Goal: Check status: Check status

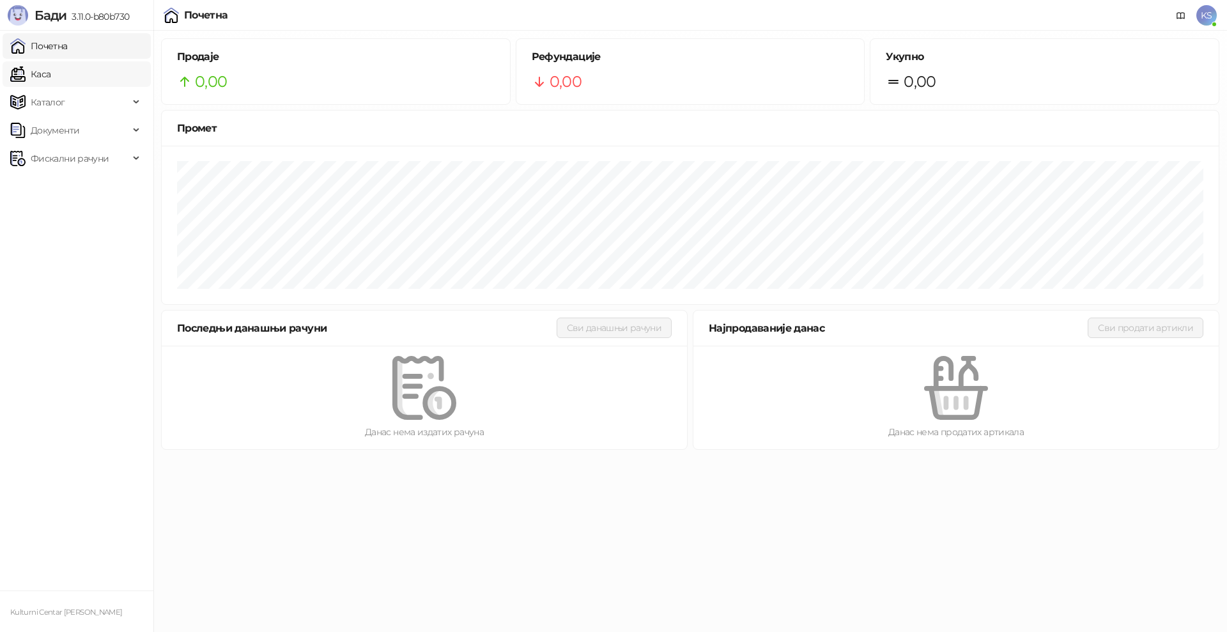
click at [50, 72] on link "Каса" at bounding box center [30, 74] width 40 height 26
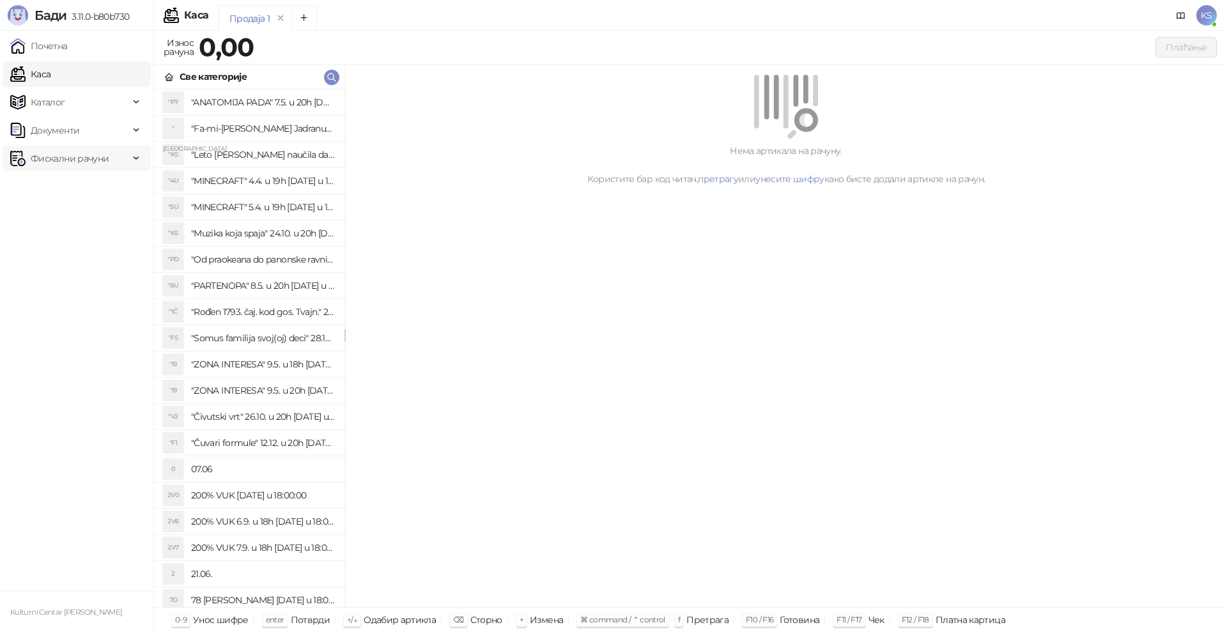
click at [72, 161] on span "Фискални рачуни" at bounding box center [70, 159] width 78 height 26
click at [69, 183] on link "Издати рачуни" at bounding box center [58, 187] width 86 height 26
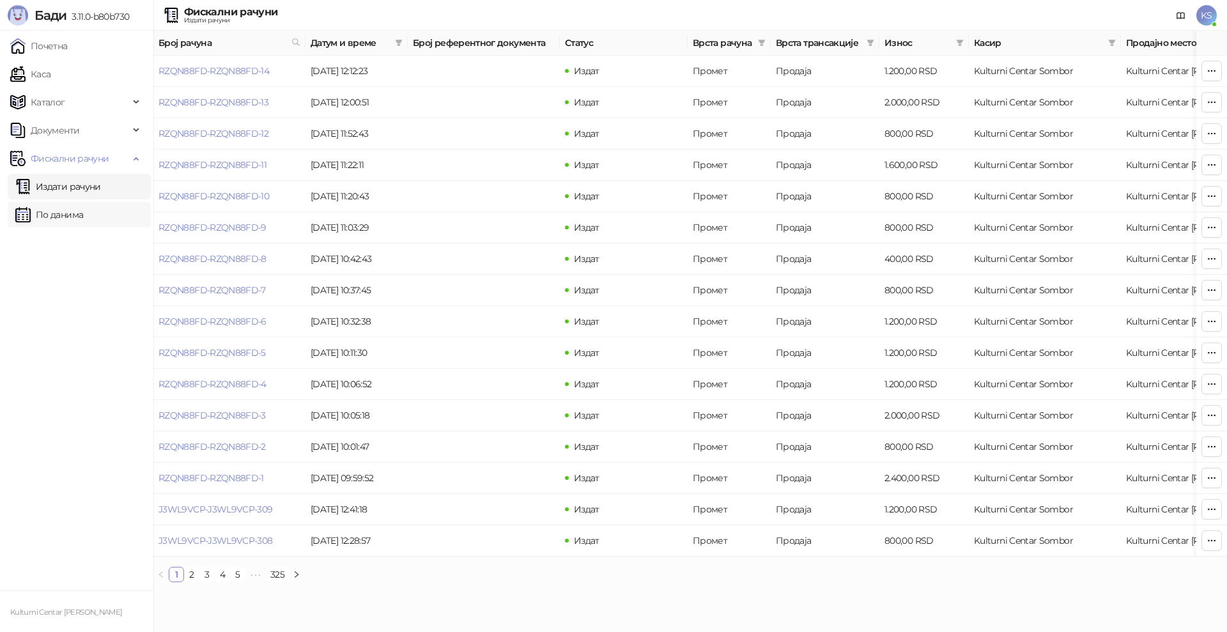
click at [69, 216] on link "По данима" at bounding box center [49, 215] width 68 height 26
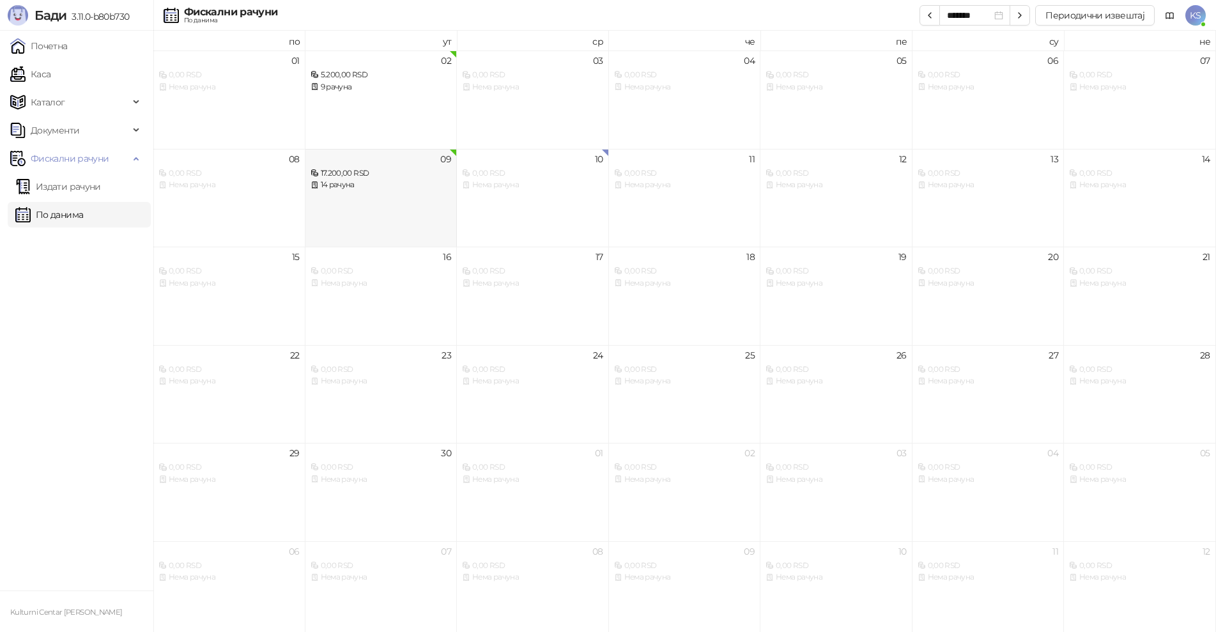
click at [348, 205] on div "09 17.200,00 RSD 14 рачуна" at bounding box center [381, 198] width 152 height 98
